Goal: Information Seeking & Learning: Learn about a topic

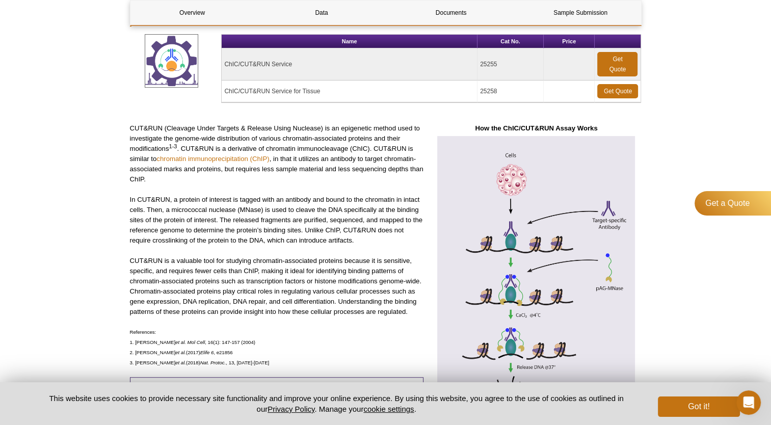
scroll to position [142, 0]
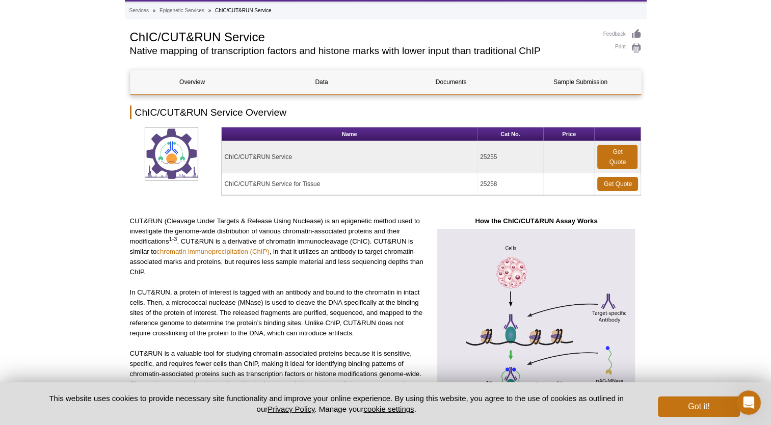
scroll to position [40, 0]
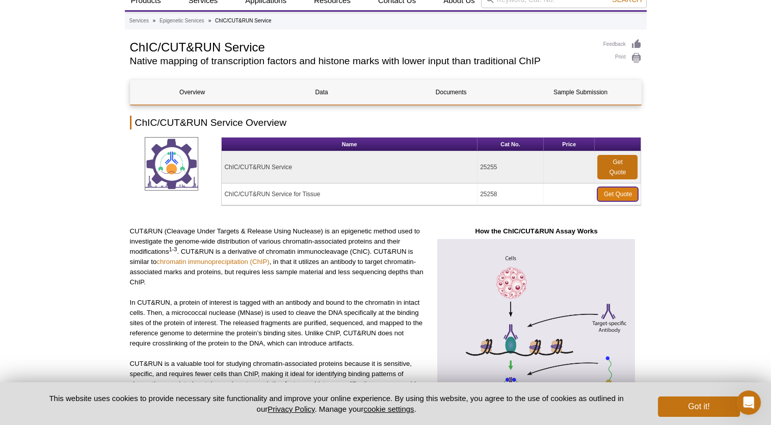
click at [608, 195] on link "Get Quote" at bounding box center [617, 194] width 41 height 14
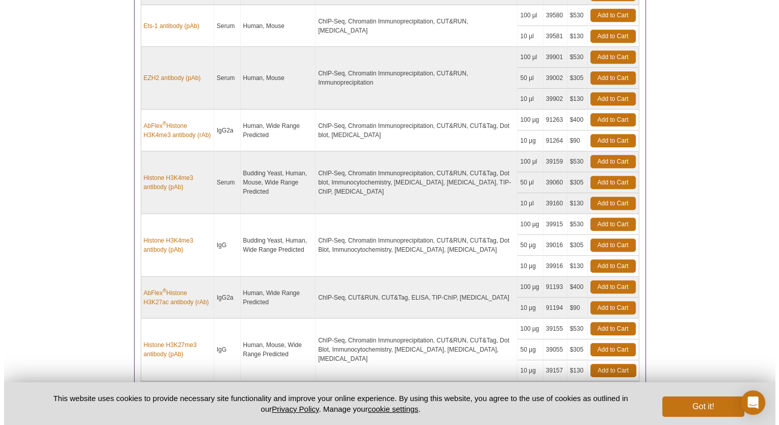
scroll to position [714, 0]
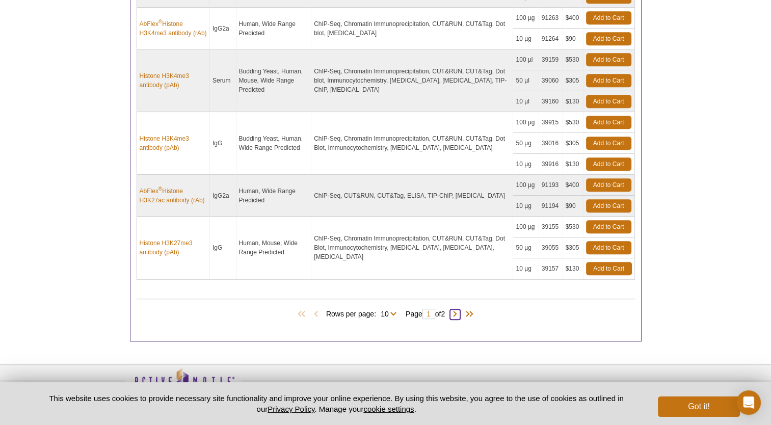
click at [459, 313] on span at bounding box center [455, 314] width 10 height 10
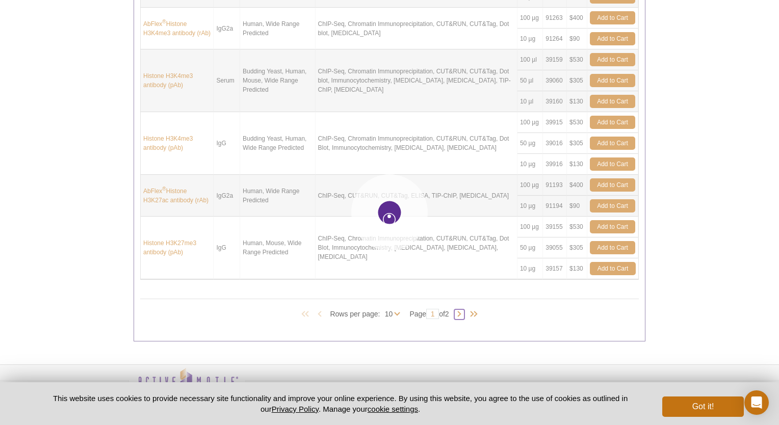
type input "2"
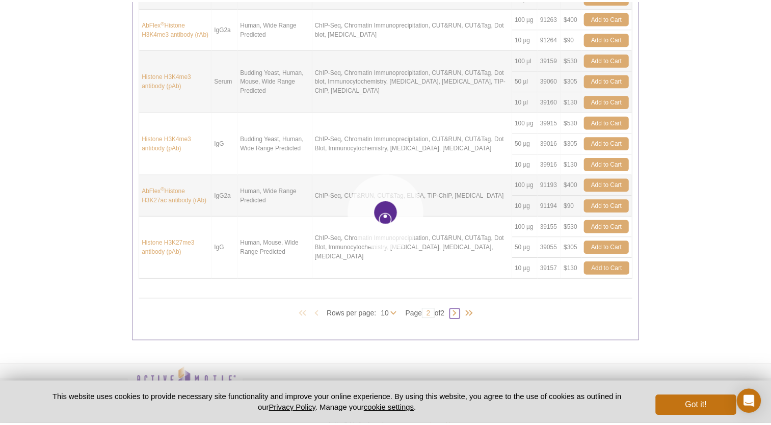
scroll to position [446, 0]
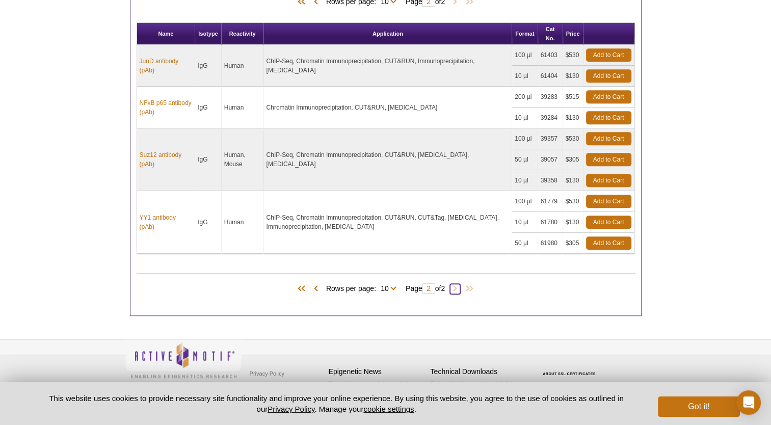
click at [460, 289] on span at bounding box center [455, 289] width 10 height 10
click at [459, 288] on span at bounding box center [455, 289] width 10 height 10
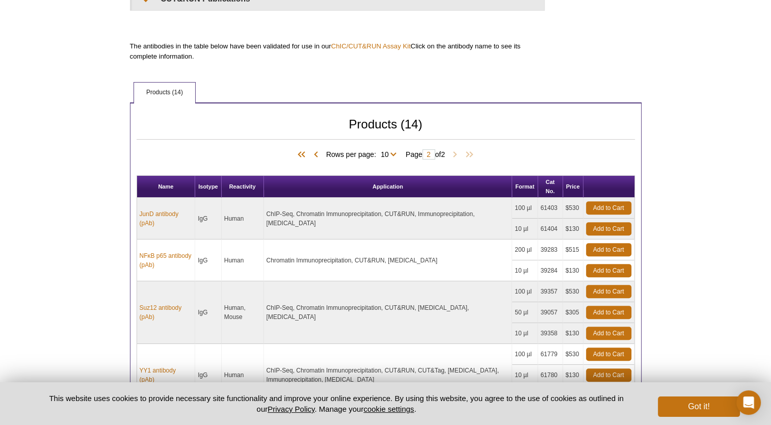
scroll to position [396, 0]
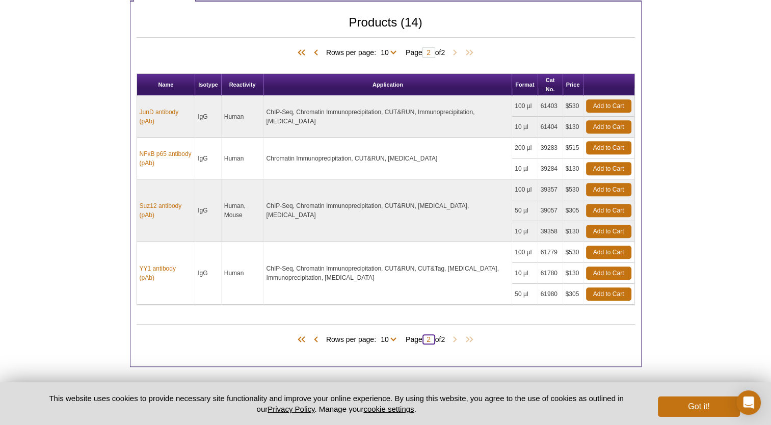
click at [428, 335] on input "2" at bounding box center [429, 339] width 13 height 10
click at [312, 339] on span at bounding box center [316, 340] width 10 height 10
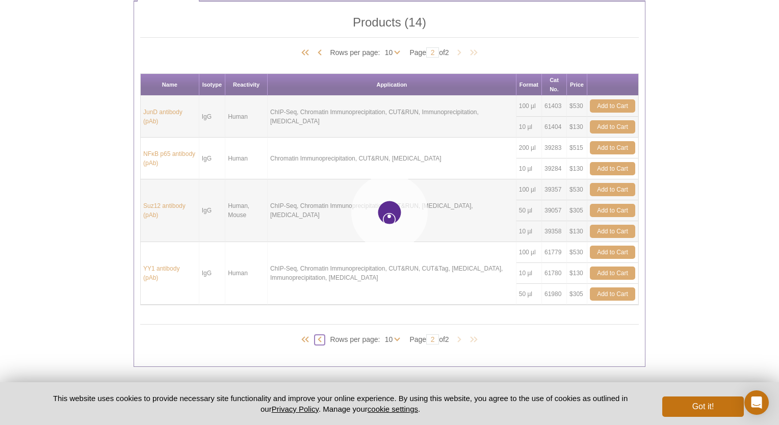
type input "1"
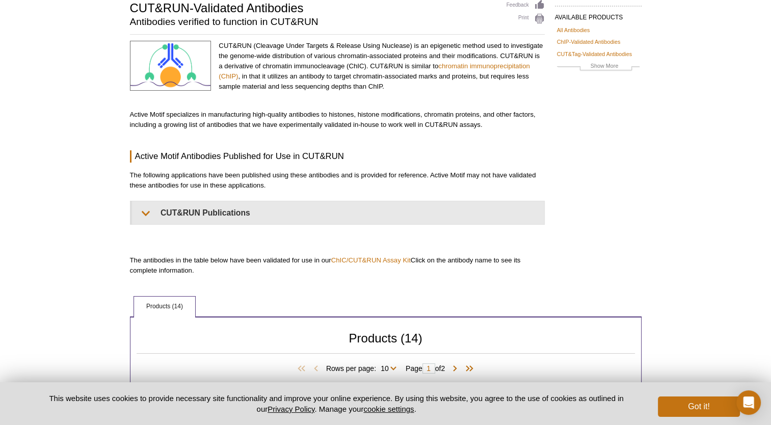
scroll to position [24, 0]
